Goal: Use online tool/utility: Use online tool/utility

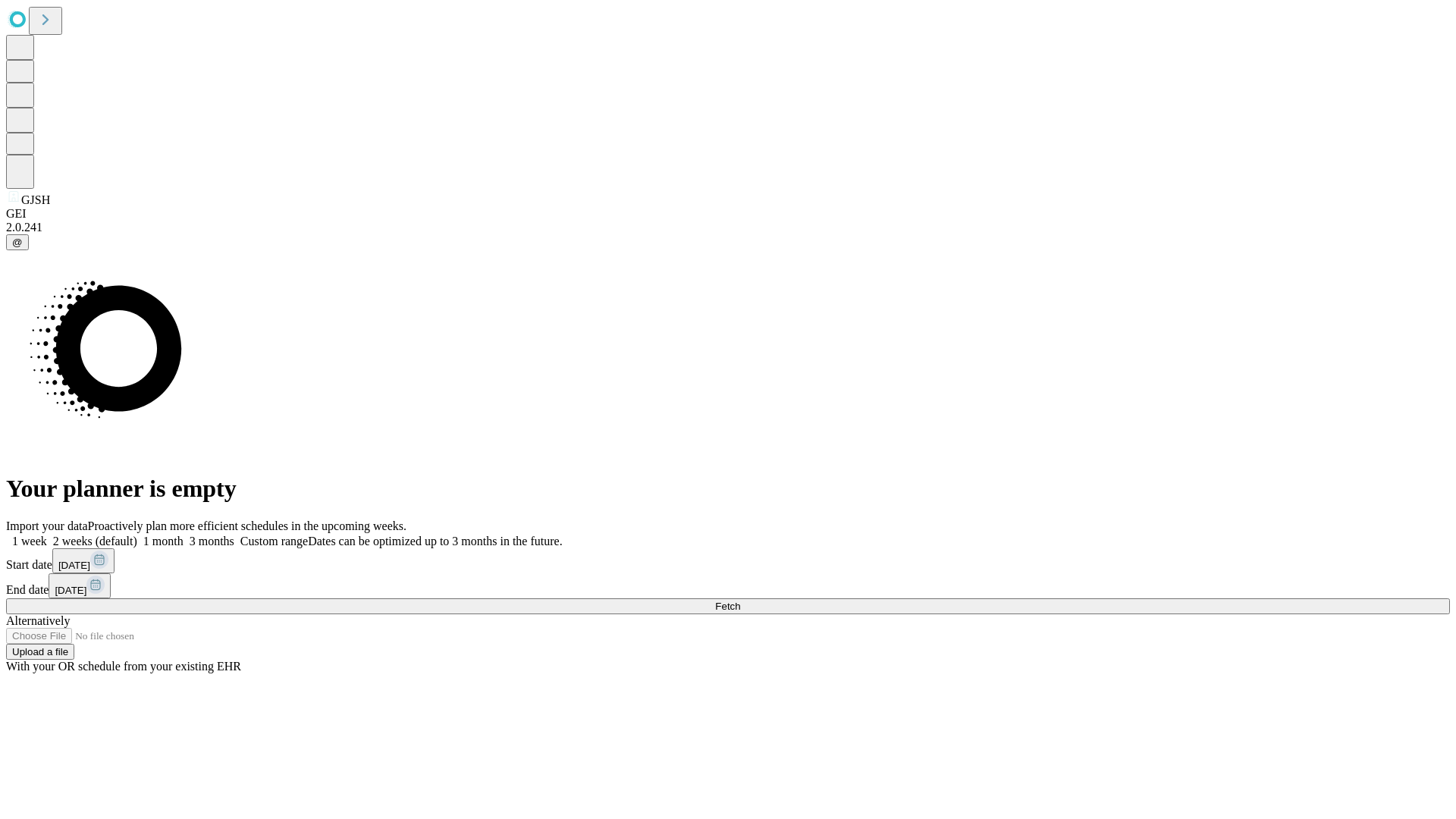
click at [740, 600] on span "Fetch" at bounding box center [728, 606] width 25 height 11
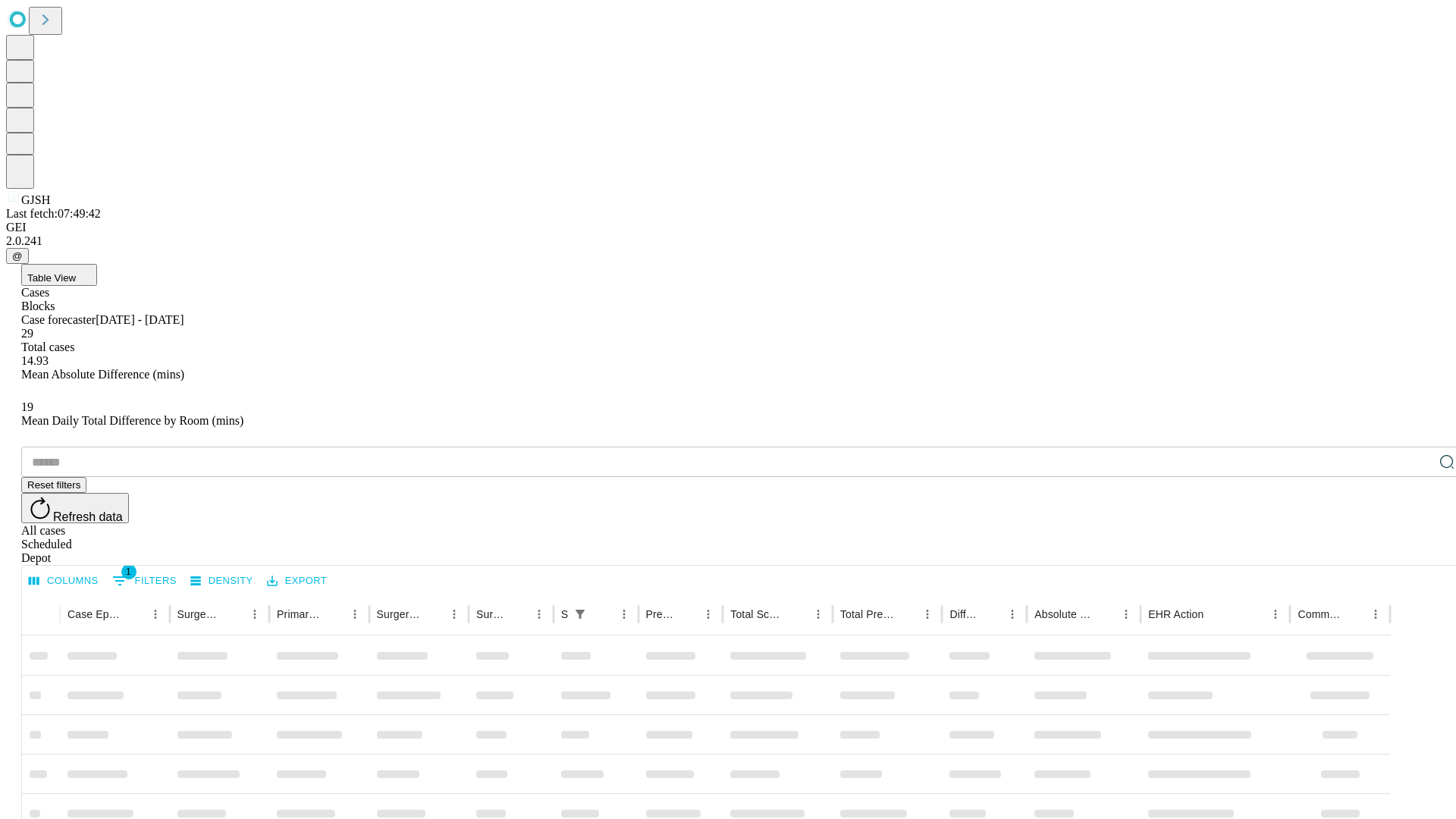
click at [76, 272] on span "Table View" at bounding box center [51, 278] width 48 height 11
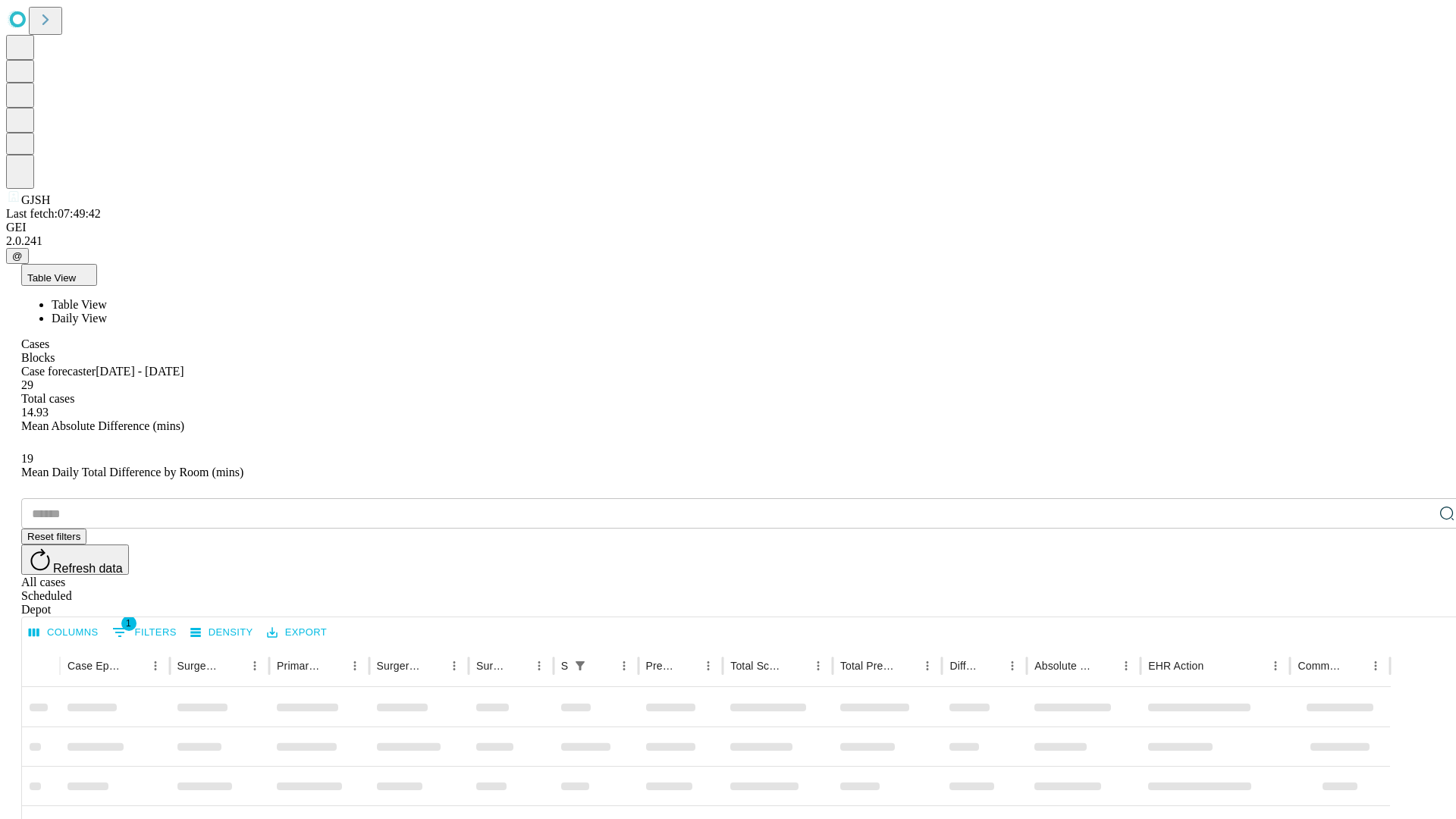
click at [107, 312] on span "Daily View" at bounding box center [79, 318] width 55 height 13
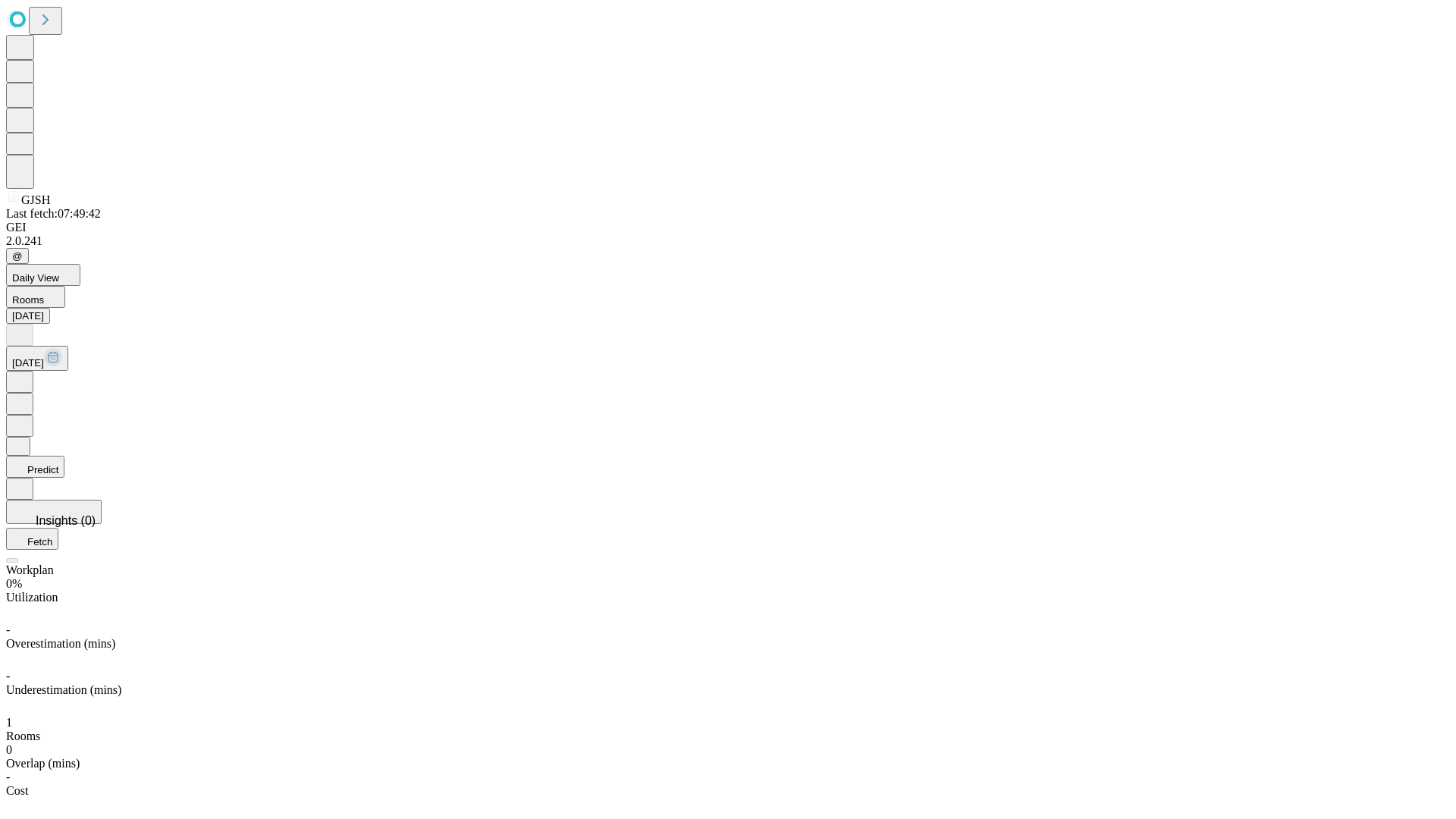
click at [65, 456] on button "Predict" at bounding box center [36, 467] width 58 height 22
